Goal: Task Accomplishment & Management: Use online tool/utility

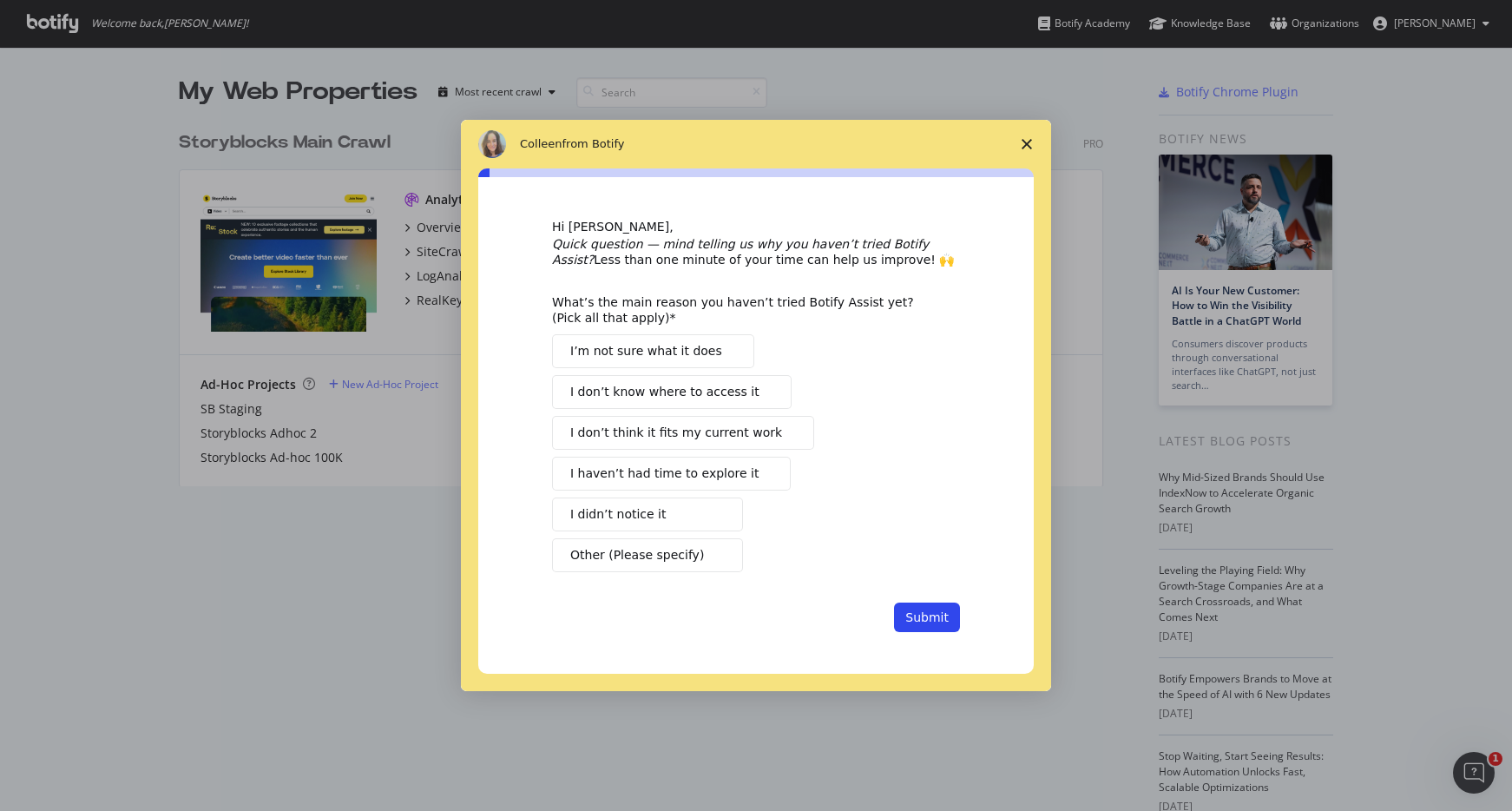
click at [1019, 141] on span "Close survey" at bounding box center [1026, 143] width 49 height 49
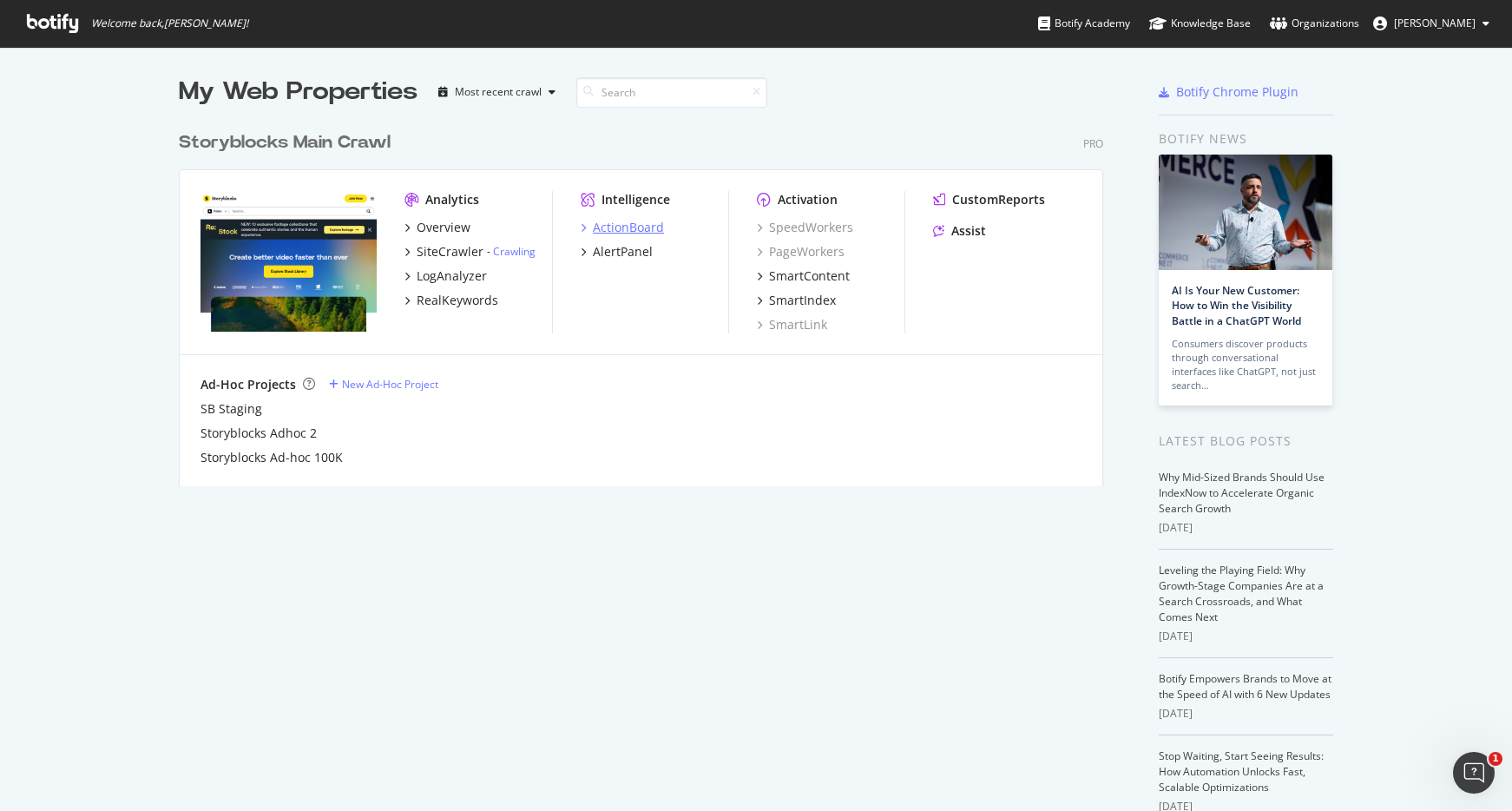
click at [655, 231] on div "ActionBoard" at bounding box center [627, 227] width 71 height 17
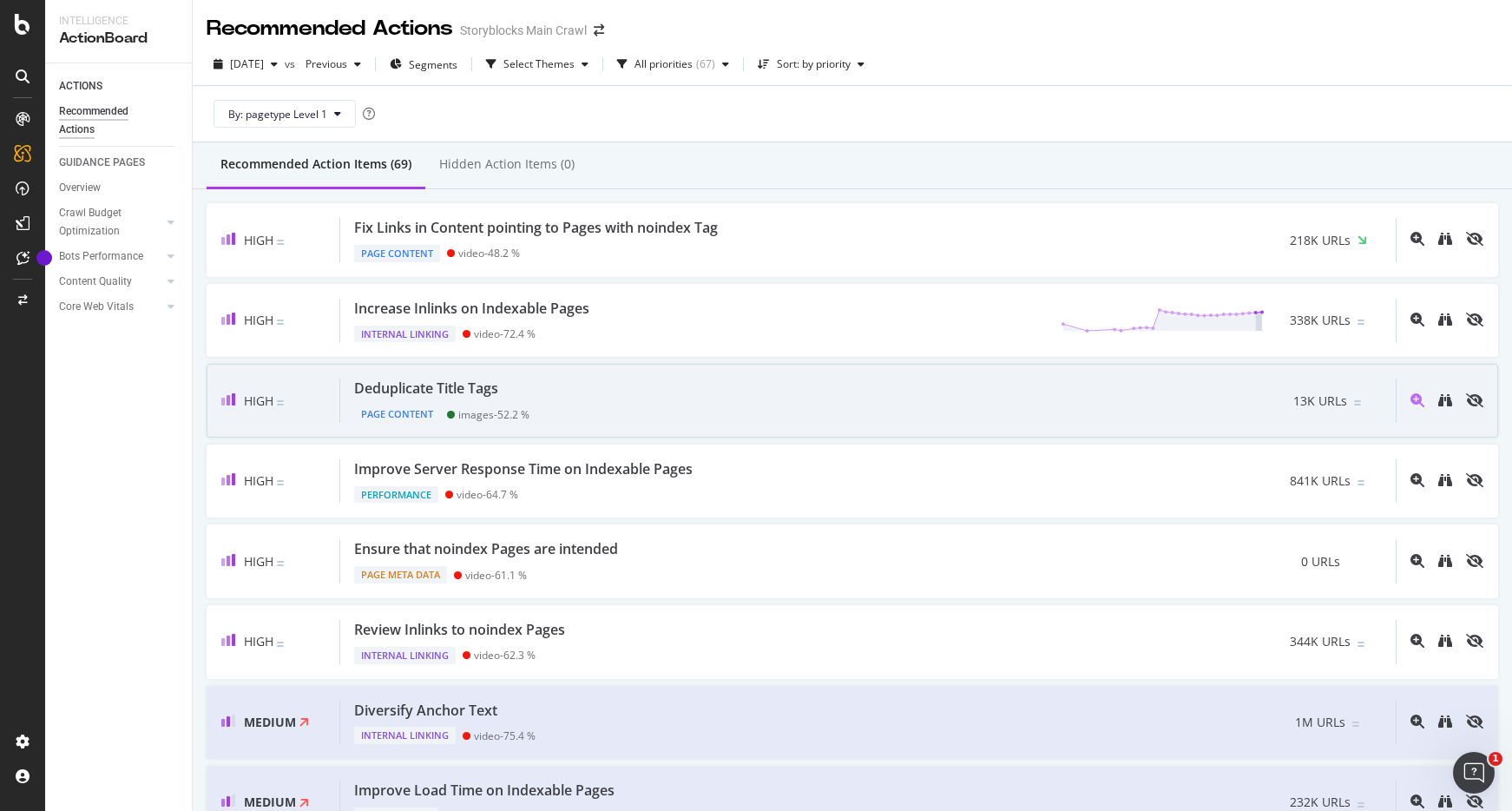
click at [620, 381] on div "Deduplicate Title Tags Page Content images - 52.2 % 13K URLs" at bounding box center [867, 400] width 1055 height 44
